Goal: Task Accomplishment & Management: Complete application form

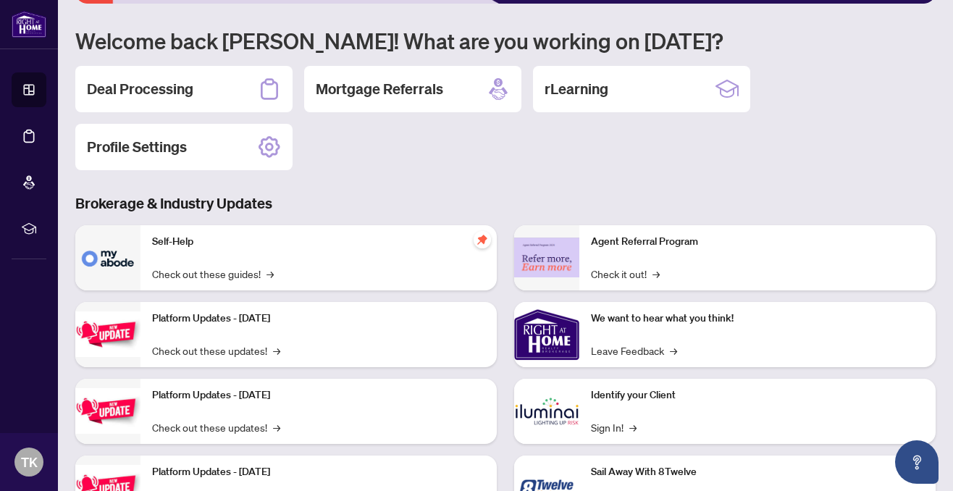
scroll to position [132, 0]
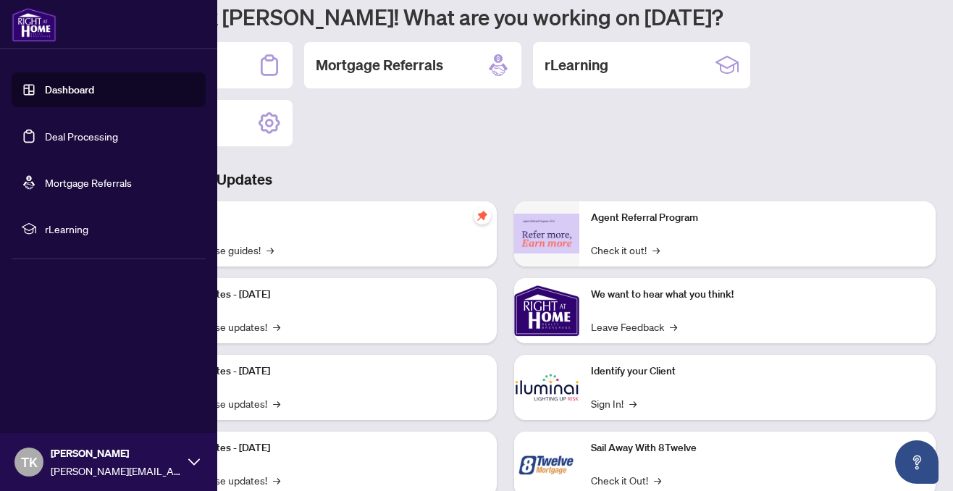
click at [60, 91] on link "Dashboard" at bounding box center [69, 89] width 49 height 13
click at [73, 139] on link "Deal Processing" at bounding box center [81, 136] width 73 height 13
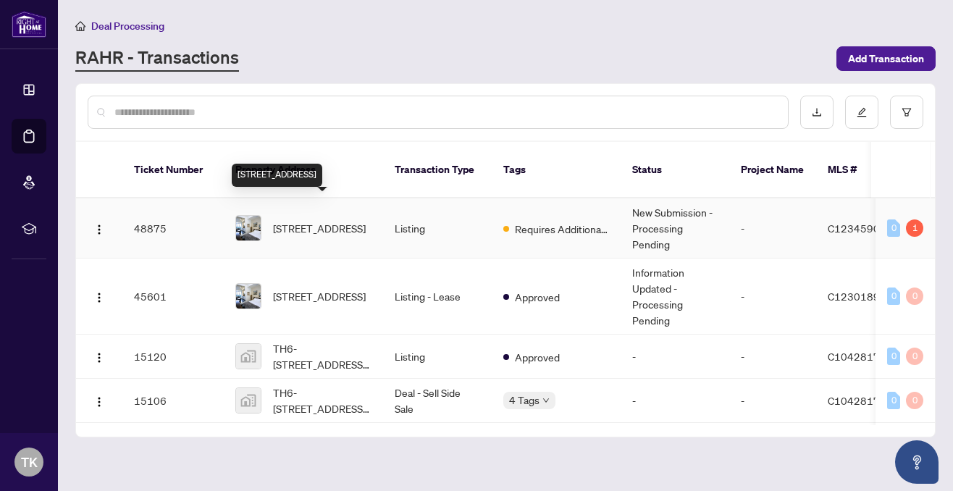
click at [313, 220] on span "[STREET_ADDRESS]" at bounding box center [319, 228] width 93 height 16
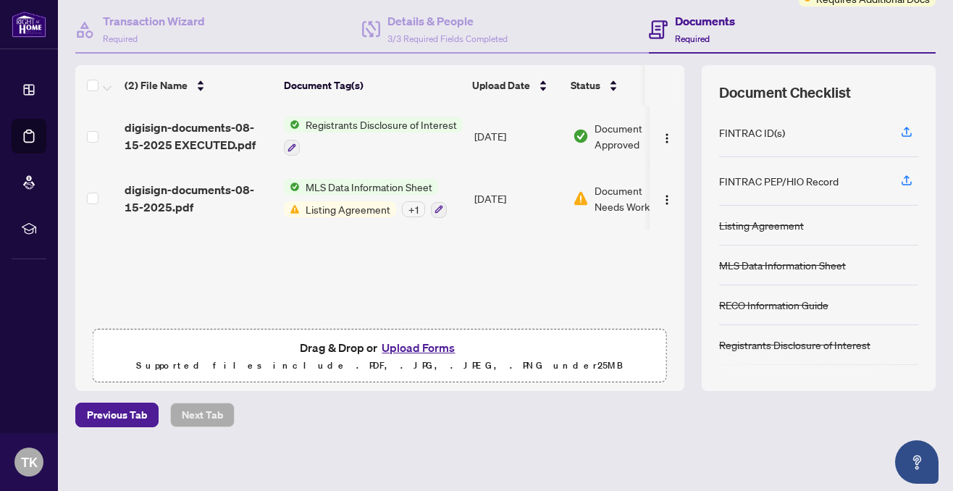
scroll to position [136, 0]
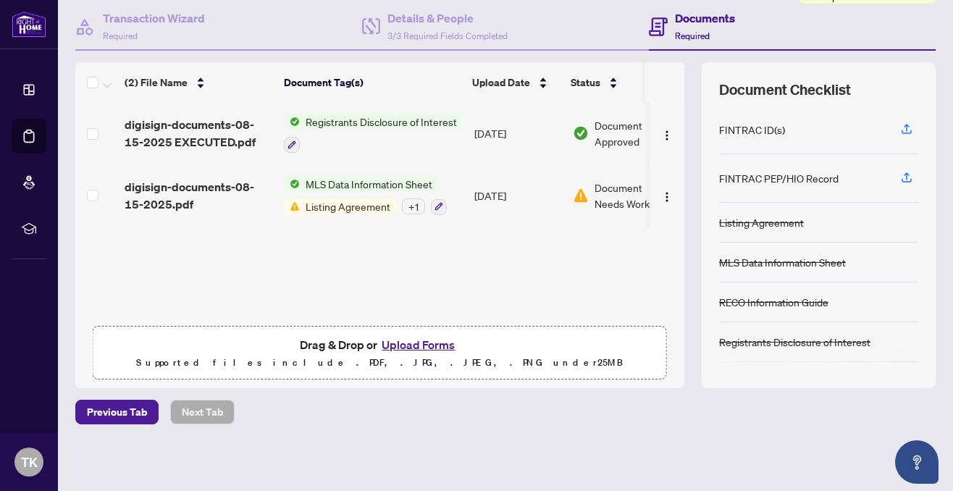
click at [410, 342] on button "Upload Forms" at bounding box center [418, 344] width 82 height 19
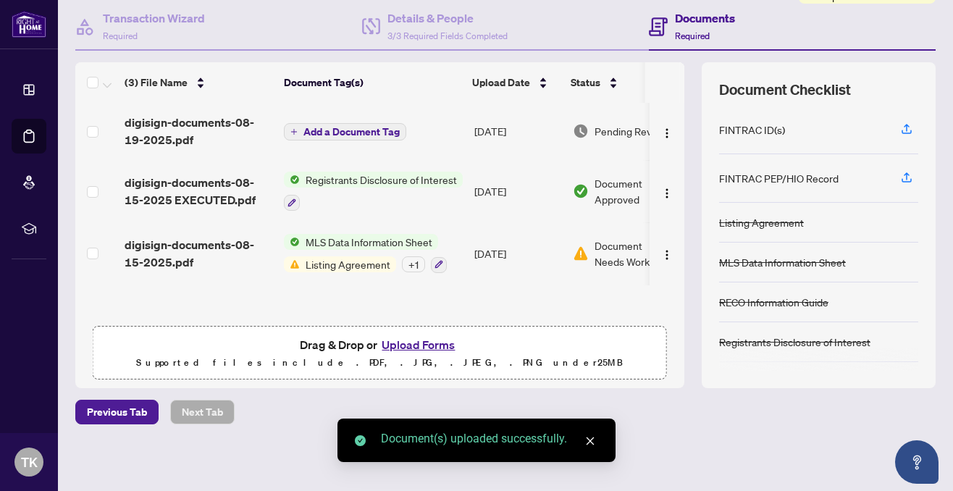
click at [345, 127] on span "Add a Document Tag" at bounding box center [351, 132] width 96 height 10
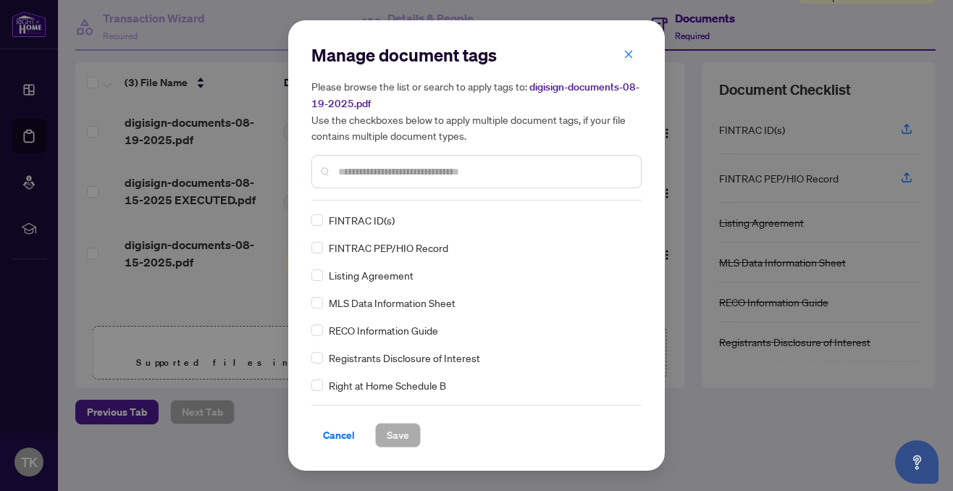
click at [407, 198] on div "Manage document tags Please browse the list or search to apply tags to: digisig…" at bounding box center [476, 121] width 330 height 157
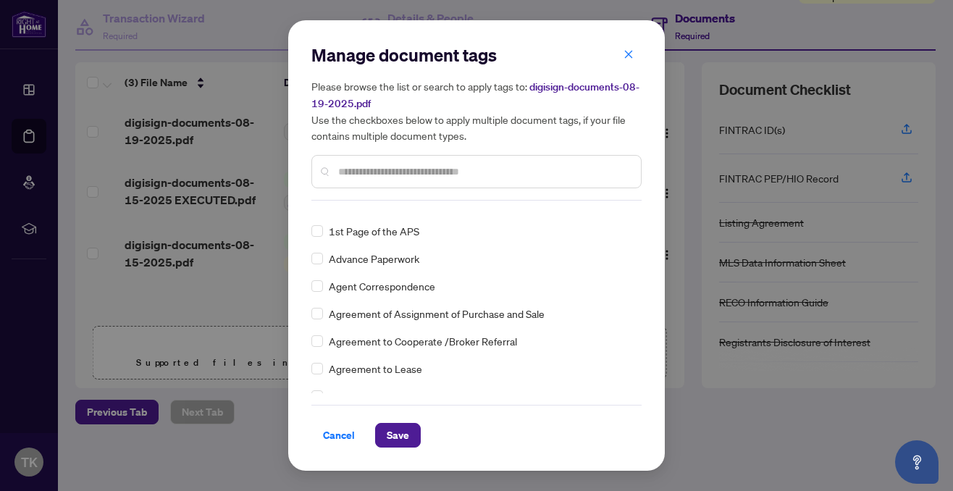
scroll to position [0, 0]
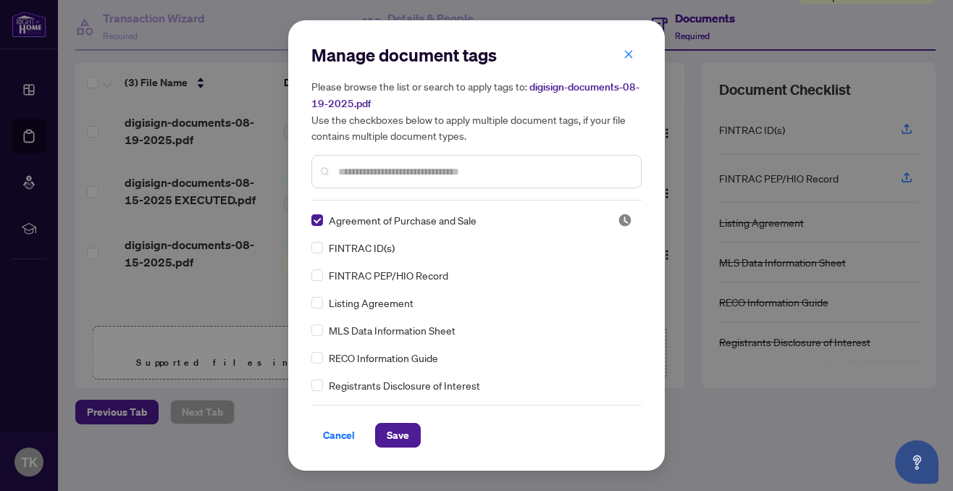
click at [362, 169] on input "text" at bounding box center [483, 172] width 291 height 16
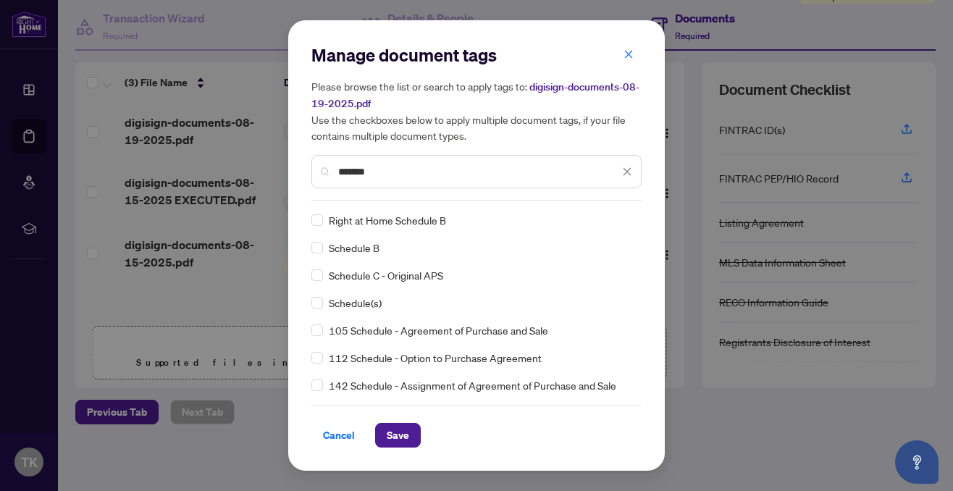
type input "*******"
click at [400, 437] on span "Save" at bounding box center [398, 434] width 22 height 23
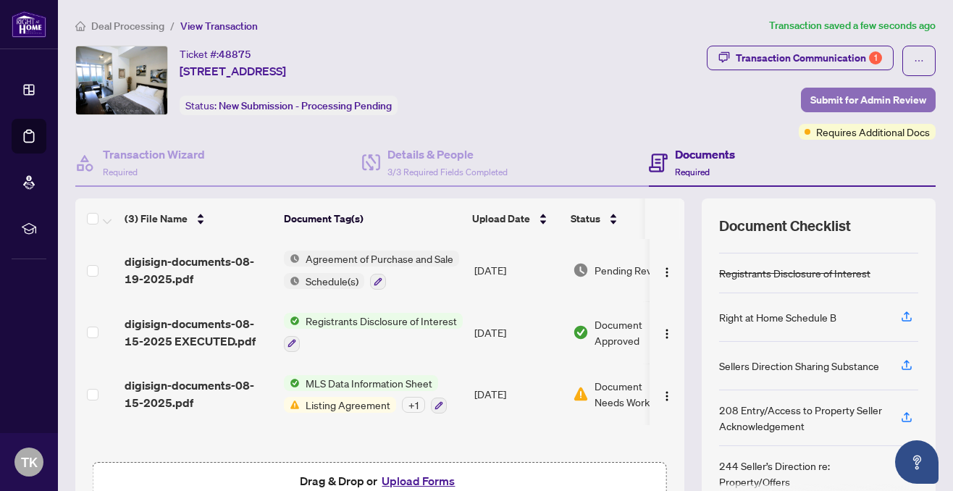
click at [861, 96] on span "Submit for Admin Review" at bounding box center [868, 99] width 116 height 23
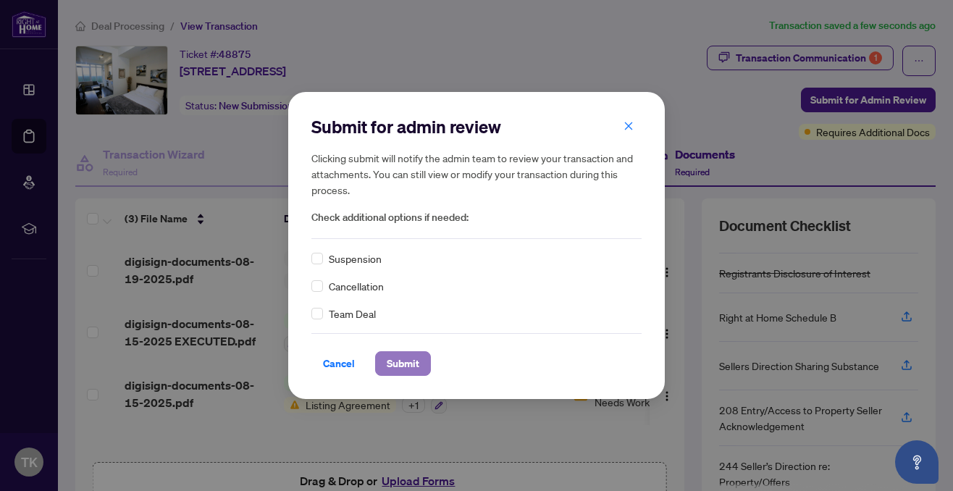
click at [397, 360] on span "Submit" at bounding box center [403, 363] width 33 height 23
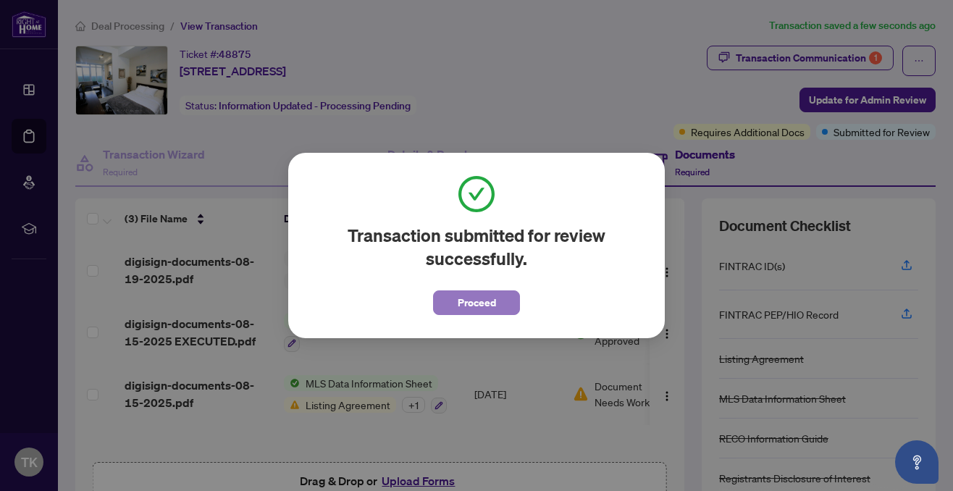
click at [478, 306] on span "Proceed" at bounding box center [476, 302] width 38 height 23
